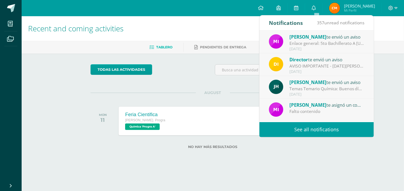
click at [316, 38] on span "[PERSON_NAME]" at bounding box center [308, 37] width 37 height 6
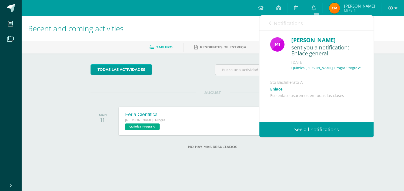
click at [279, 92] on link "Enlace" at bounding box center [277, 89] width 12 height 5
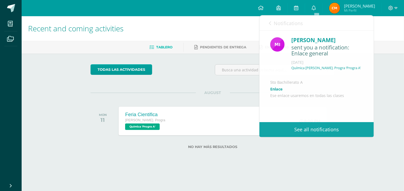
click at [359, 5] on span "[PERSON_NAME]" at bounding box center [359, 5] width 31 height 5
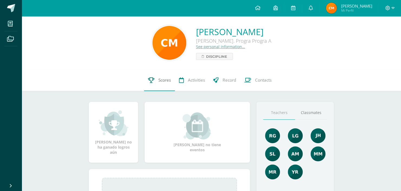
click at [164, 80] on span "Scores" at bounding box center [164, 80] width 12 height 6
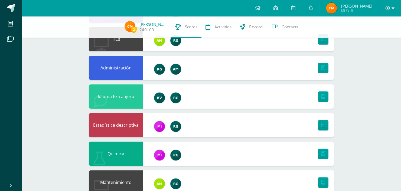
scroll to position [297, 0]
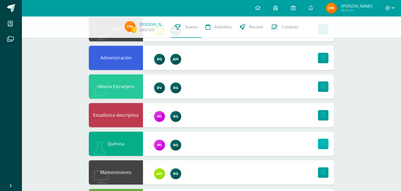
click at [321, 144] on icon at bounding box center [323, 144] width 4 height 5
click at [196, 141] on div "Química" at bounding box center [211, 144] width 245 height 24
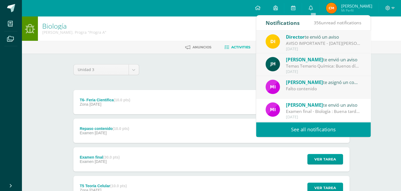
click at [381, 44] on ul "Anuncios Activities" at bounding box center [217, 47] width 379 height 9
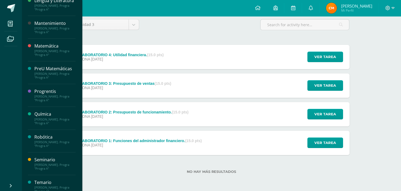
scroll to position [162, 0]
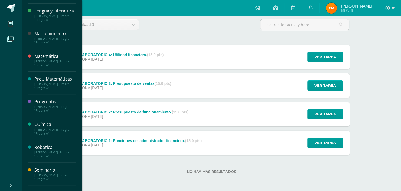
click at [44, 128] on div "Química" at bounding box center [54, 124] width 41 height 6
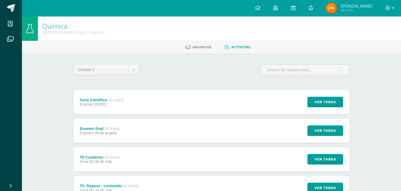
click at [312, 7] on icon at bounding box center [310, 7] width 4 height 5
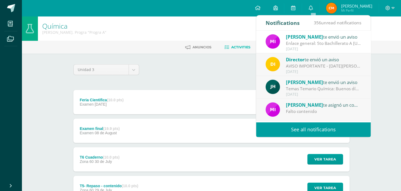
click at [311, 39] on span "[PERSON_NAME]" at bounding box center [304, 37] width 37 height 6
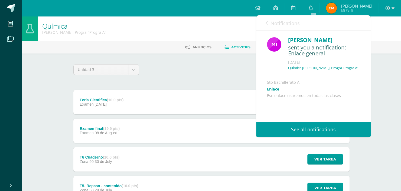
click at [278, 92] on link "Enlace" at bounding box center [273, 89] width 12 height 5
click at [312, 6] on icon at bounding box center [310, 7] width 4 height 5
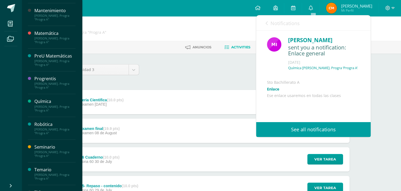
scroll to position [207, 0]
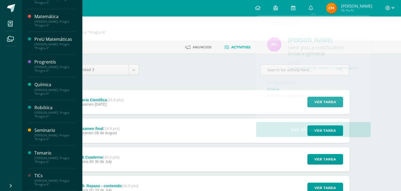
click at [52, 91] on div "[PERSON_NAME]. Progra "Progra A"" at bounding box center [54, 92] width 41 height 8
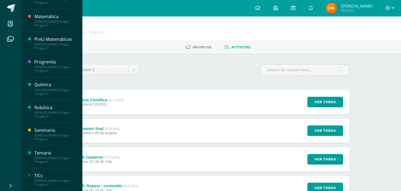
click at [45, 88] on div "Química" at bounding box center [54, 85] width 41 height 6
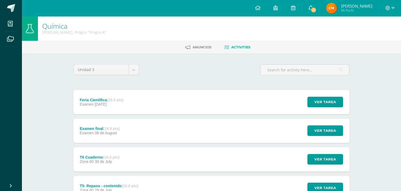
click at [307, 5] on link "1" at bounding box center [310, 8] width 17 height 16
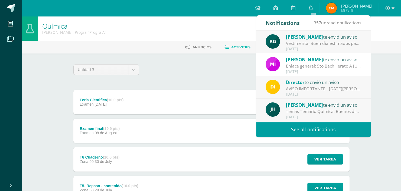
click at [305, 40] on span "[PERSON_NAME]" at bounding box center [304, 37] width 37 height 6
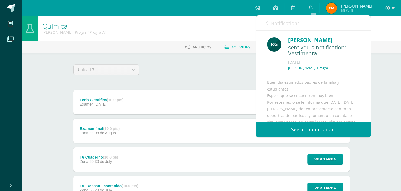
scroll to position [45, 0]
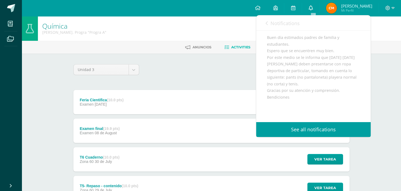
click at [315, 6] on link "0" at bounding box center [310, 8] width 17 height 16
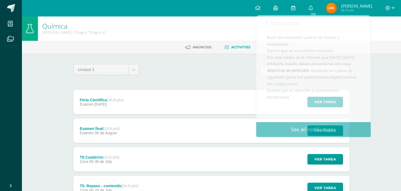
click at [218, 70] on div "Unidad 3 Unidad 1 Unidad 2 Unidad 3 Unidad 4" at bounding box center [211, 71] width 280 height 15
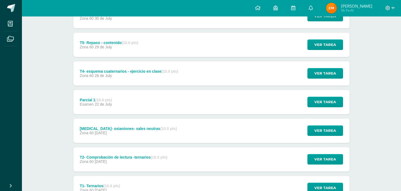
scroll to position [98, 0]
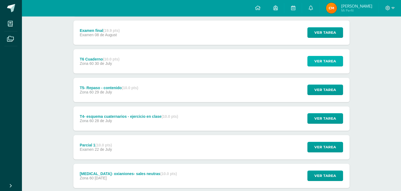
click at [334, 58] on span "Ver tarea" at bounding box center [325, 61] width 22 height 10
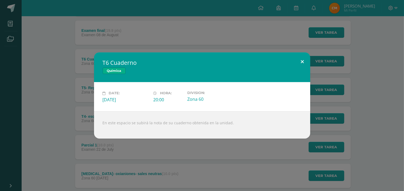
click at [305, 59] on button at bounding box center [302, 61] width 15 height 18
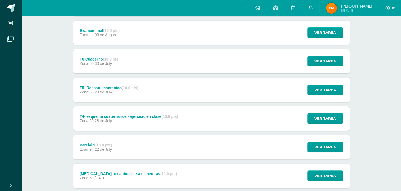
click at [312, 7] on icon at bounding box center [310, 7] width 4 height 5
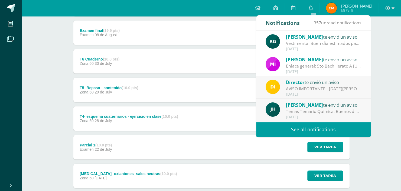
click at [306, 39] on span "[PERSON_NAME]" at bounding box center [304, 37] width 37 height 6
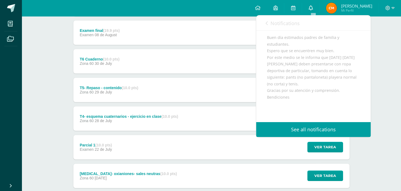
click at [312, 8] on icon at bounding box center [310, 7] width 4 height 5
